Goal: Task Accomplishment & Management: Manage account settings

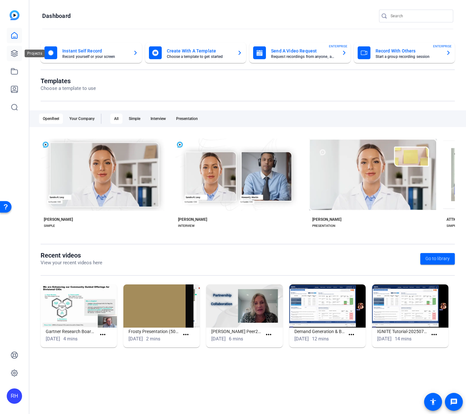
click at [14, 53] on icon at bounding box center [15, 54] width 8 height 8
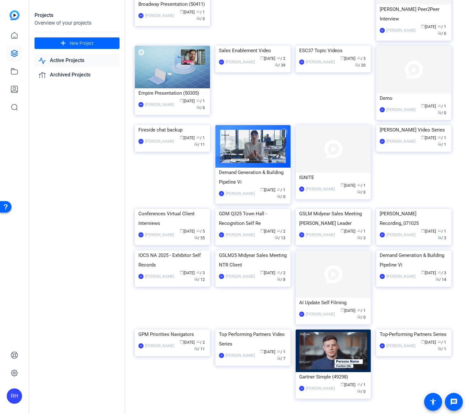
scroll to position [587, 0]
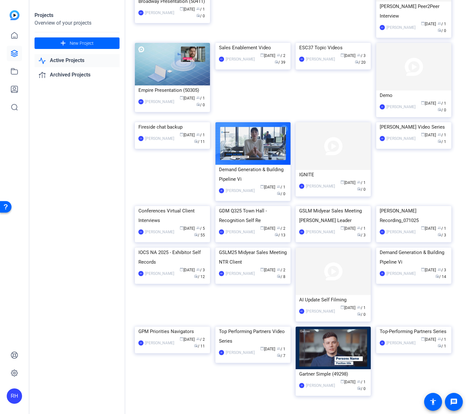
click at [187, 206] on img at bounding box center [172, 206] width 75 height 0
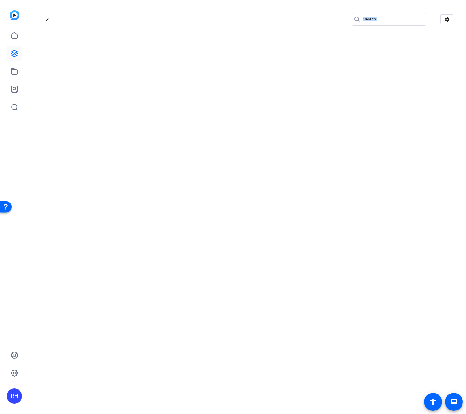
click at [187, 249] on div "edit settings" at bounding box center [247, 207] width 437 height 414
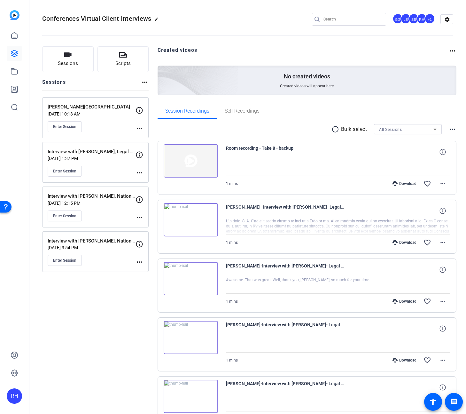
click at [110, 311] on div "Sessions Scripts Sessions more_horiz [PERSON_NAME][GEOGRAPHIC_DATA] [DATE] 10:1…" at bounding box center [95, 401] width 107 height 710
click at [134, 111] on p "[DATE] 10:13 AM" at bounding box center [92, 113] width 88 height 5
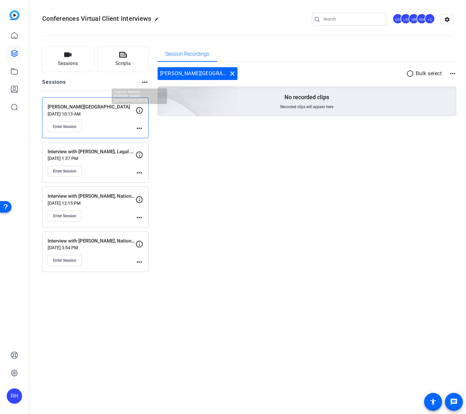
click at [140, 110] on icon at bounding box center [140, 111] width 8 height 8
click at [138, 128] on mat-icon "more_horiz" at bounding box center [140, 128] width 8 height 8
click at [146, 134] on span "Edit Session" at bounding box center [155, 138] width 29 height 8
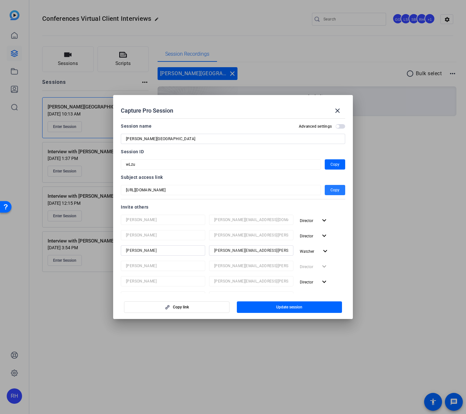
click at [335, 188] on span "Copy" at bounding box center [335, 190] width 9 height 8
click at [333, 163] on span "Copy" at bounding box center [335, 165] width 9 height 8
